Goal: Information Seeking & Learning: Learn about a topic

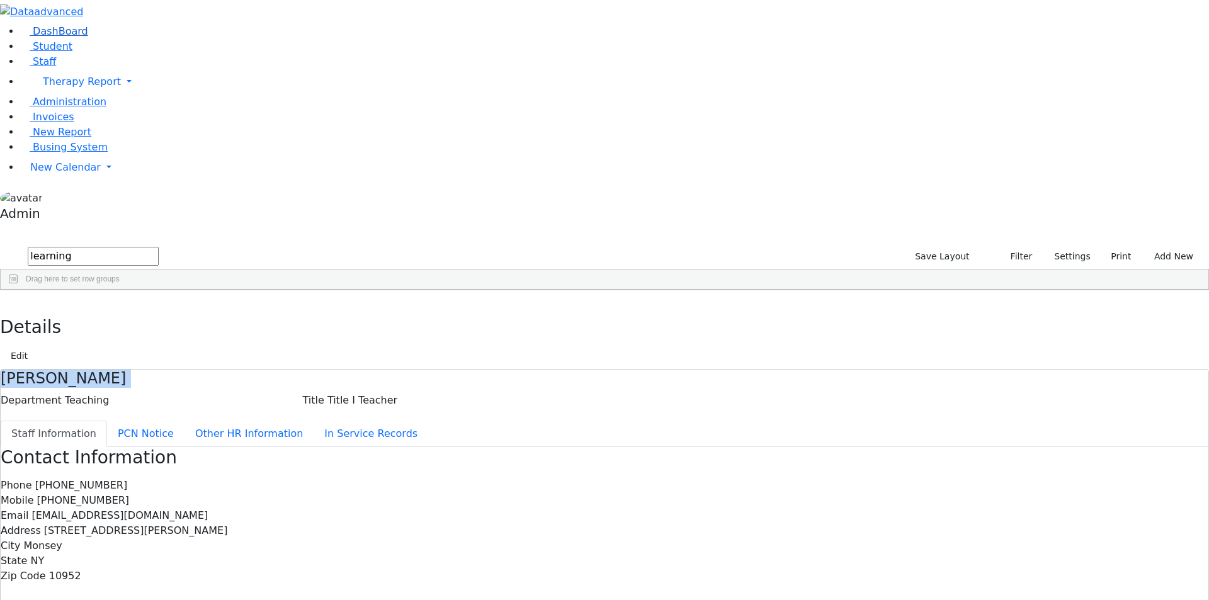
click at [20, 27] on use at bounding box center [20, 27] width 0 height 0
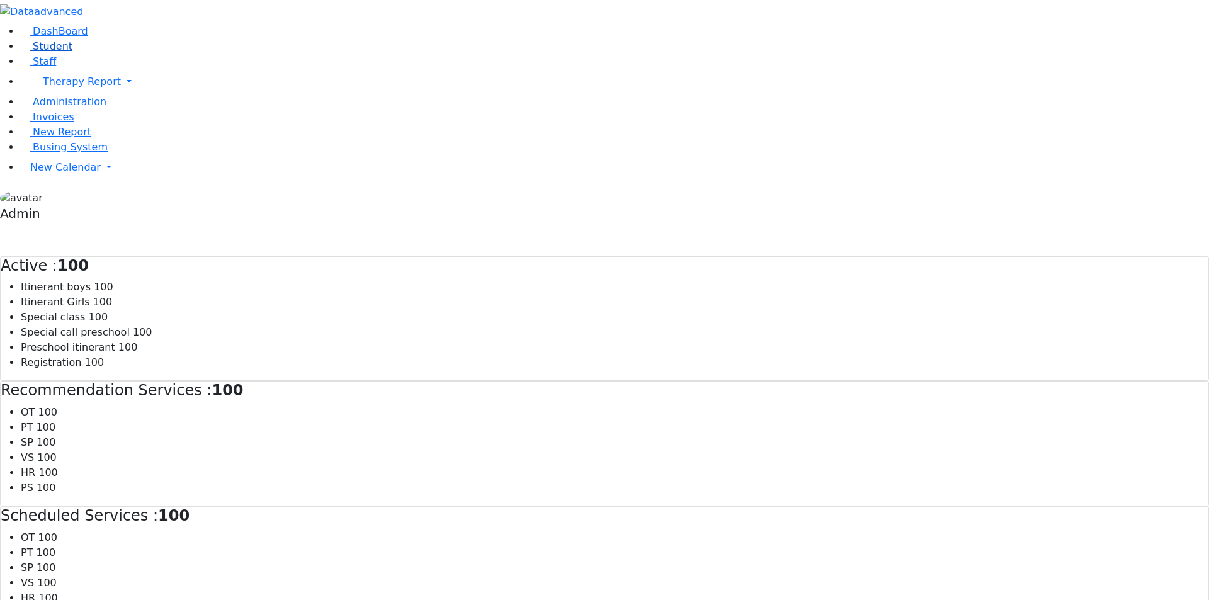
click at [59, 52] on span "Student" at bounding box center [53, 46] width 40 height 12
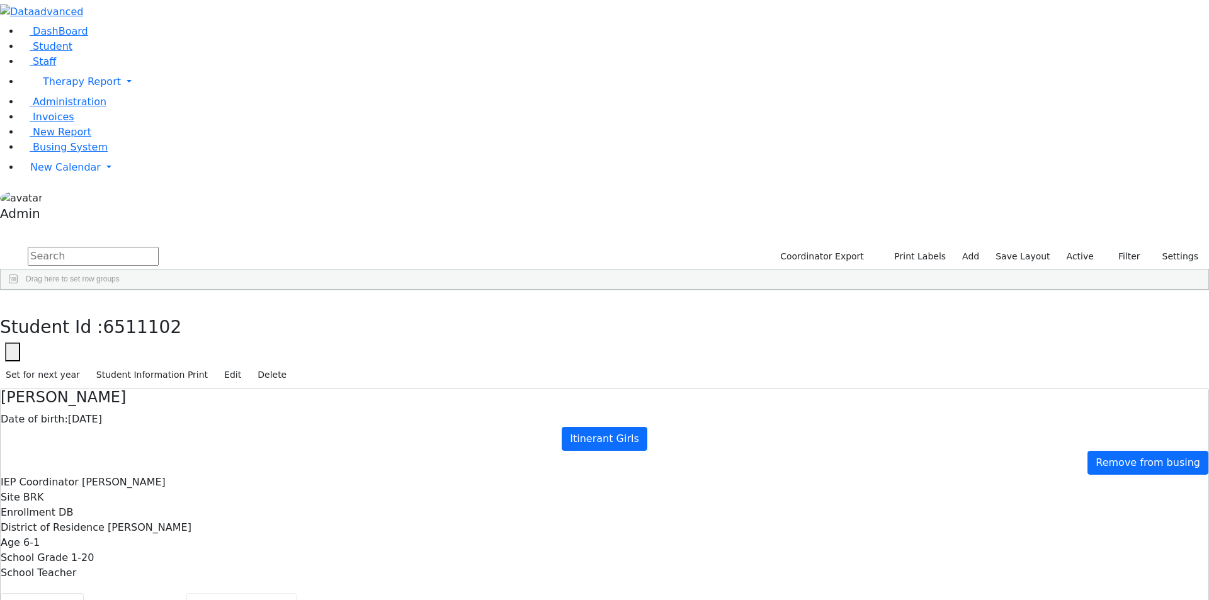
click at [297, 593] on button "Recommendation" at bounding box center [241, 606] width 110 height 26
checkbox input "true"
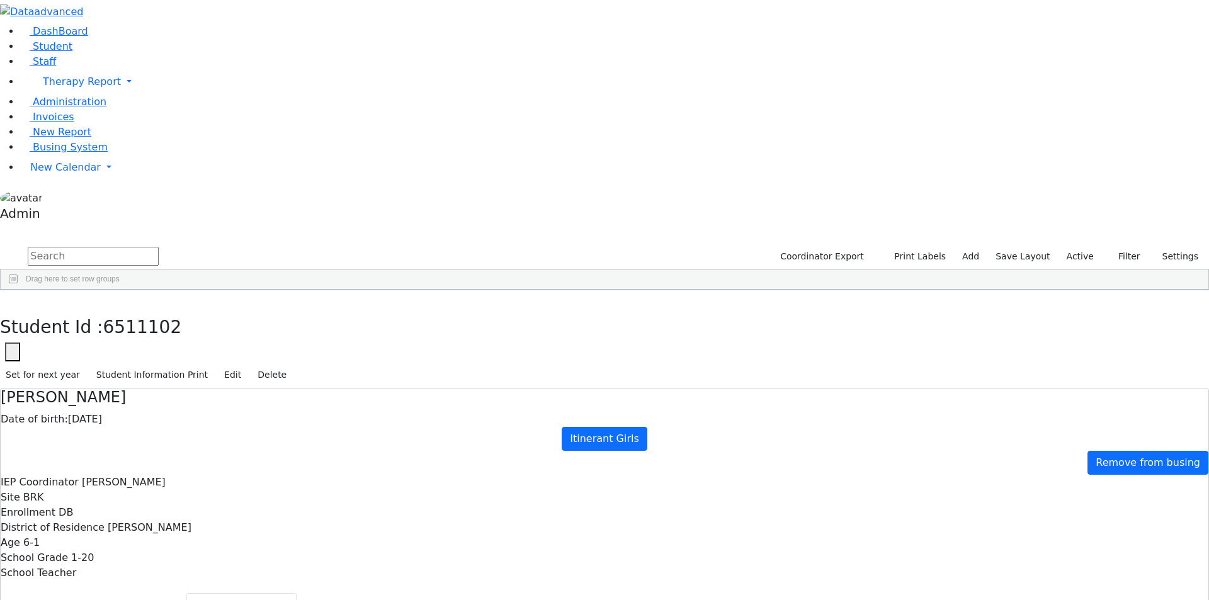
drag, startPoint x: 794, startPoint y: 317, endPoint x: 1148, endPoint y: 287, distance: 355.9
click at [373, 593] on button "Schedule History" at bounding box center [426, 606] width 107 height 26
click at [1066, 593] on button "Student Activity History" at bounding box center [1136, 606] width 141 height 26
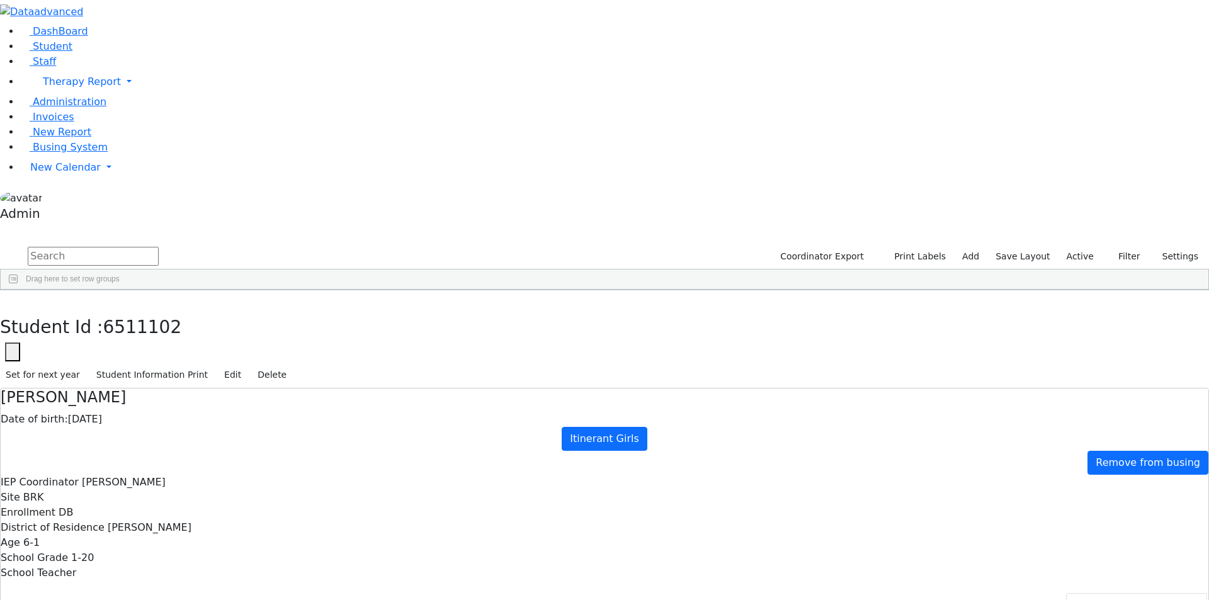
click at [104, 469] on div "Appel" at bounding box center [52, 478] width 103 height 18
click at [104, 540] on div "Ausch" at bounding box center [52, 549] width 103 height 18
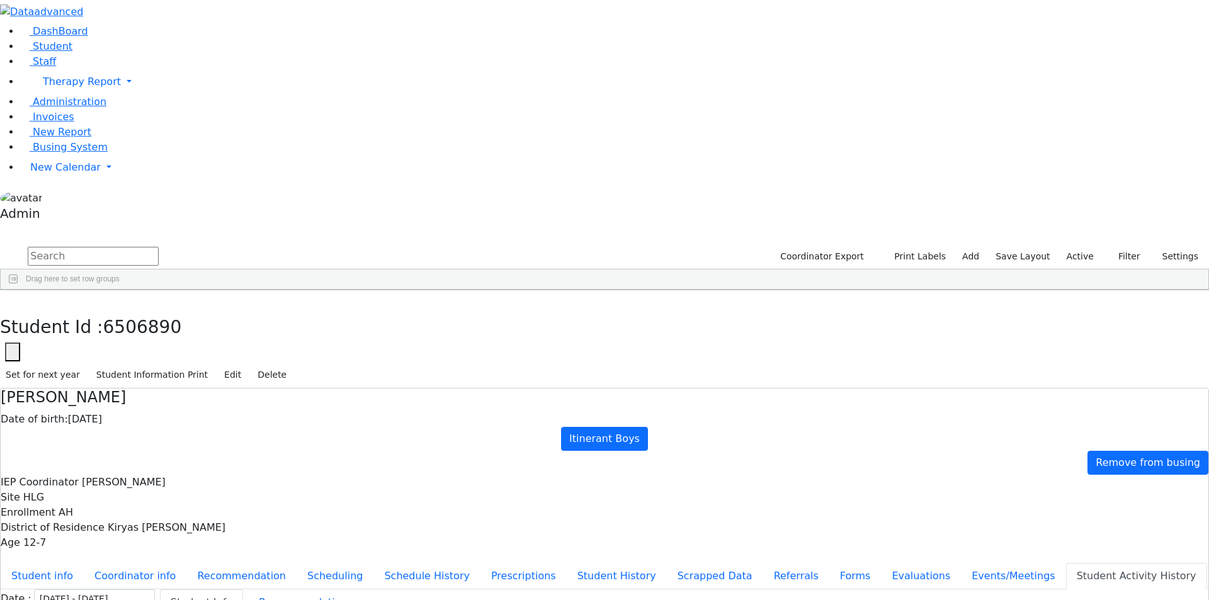
click at [104, 328] on div "Adler" at bounding box center [52, 337] width 103 height 18
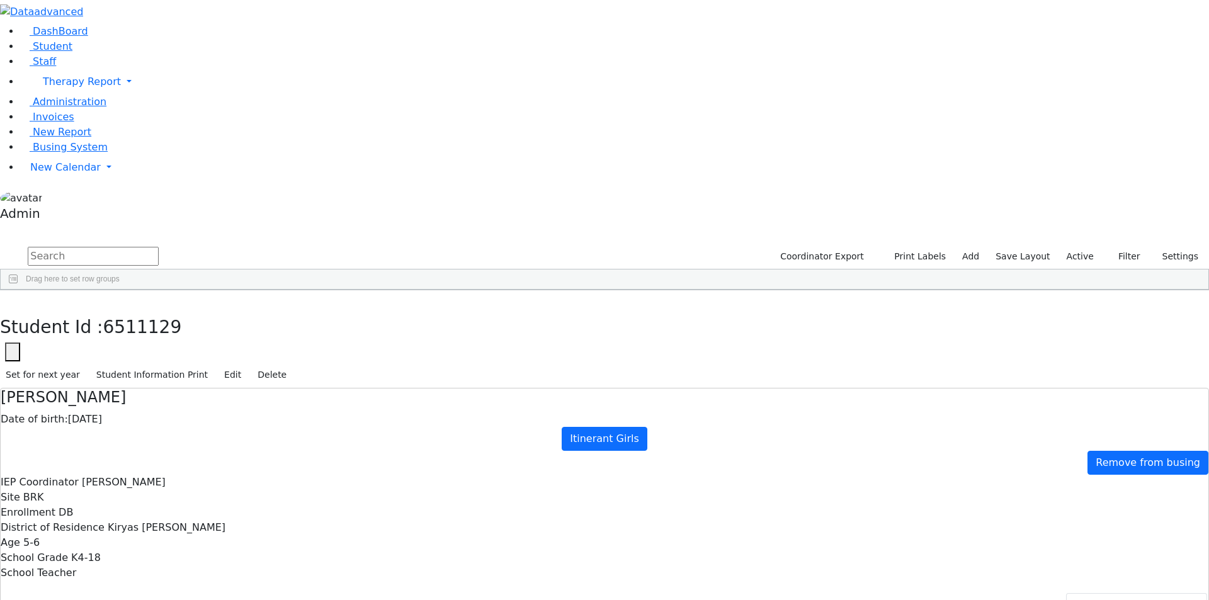
click at [104, 311] on div "Ackerman" at bounding box center [52, 320] width 103 height 18
click at [667, 593] on button "Scrapped Data" at bounding box center [715, 606] width 96 height 26
click at [567, 593] on button "Student History" at bounding box center [617, 606] width 100 height 26
click at [373, 593] on button "Schedule History" at bounding box center [426, 606] width 107 height 26
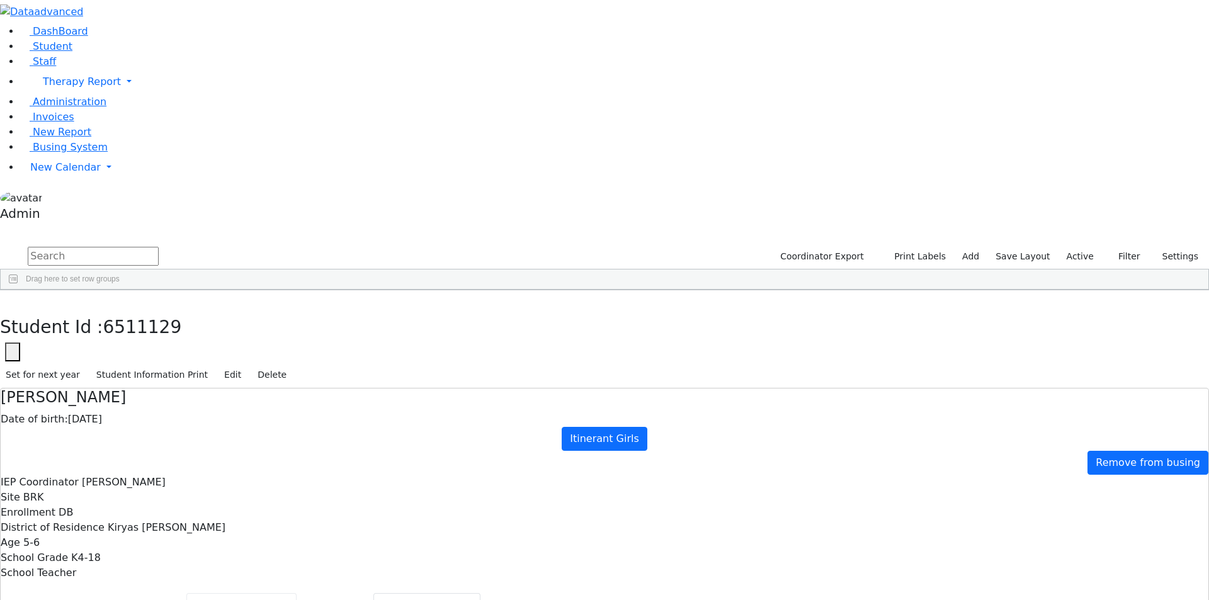
click at [297, 593] on button "Recommendation" at bounding box center [241, 606] width 110 height 26
checkbox input "true"
